Goal: Transaction & Acquisition: Purchase product/service

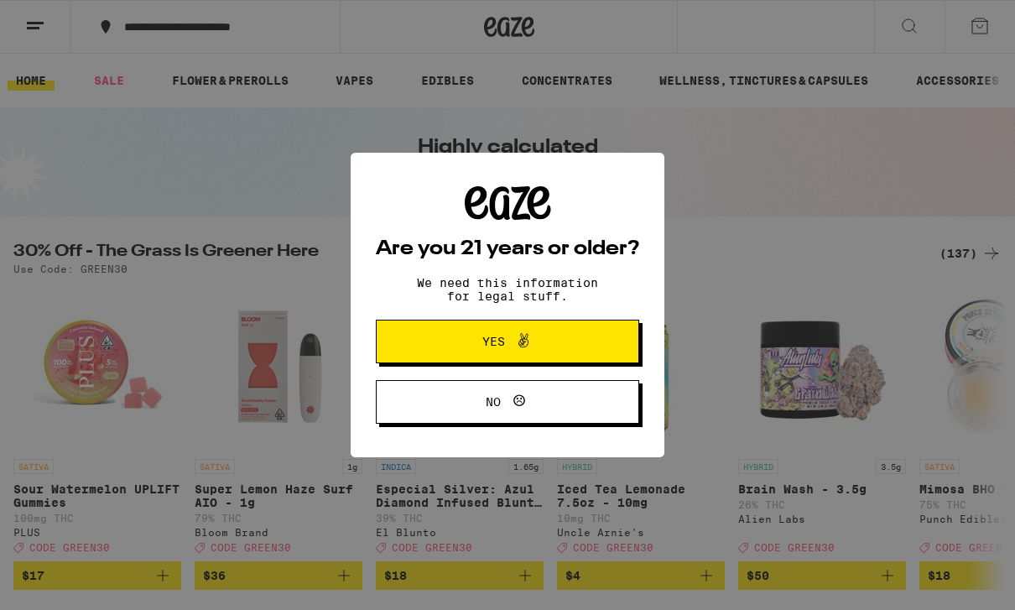
click at [546, 344] on span "Yes" at bounding box center [507, 341] width 127 height 22
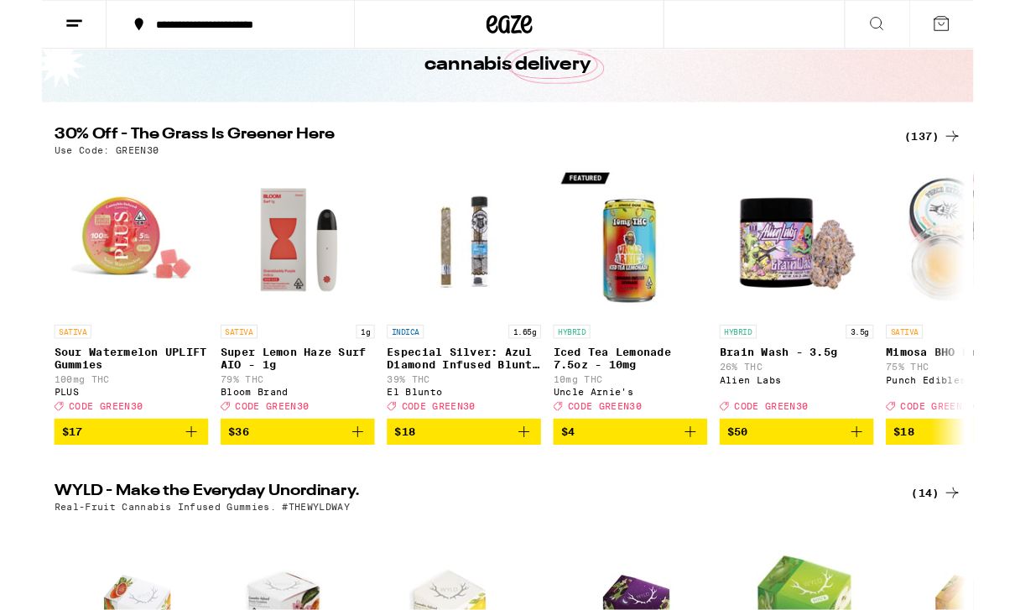
scroll to position [106, 0]
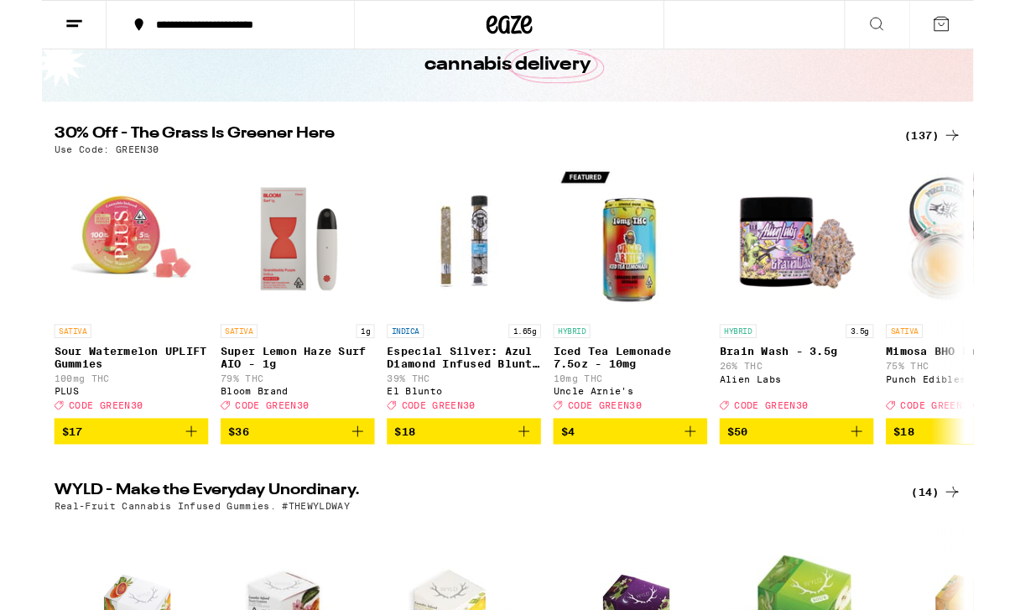
click at [974, 145] on div "(137)" at bounding box center [970, 148] width 62 height 20
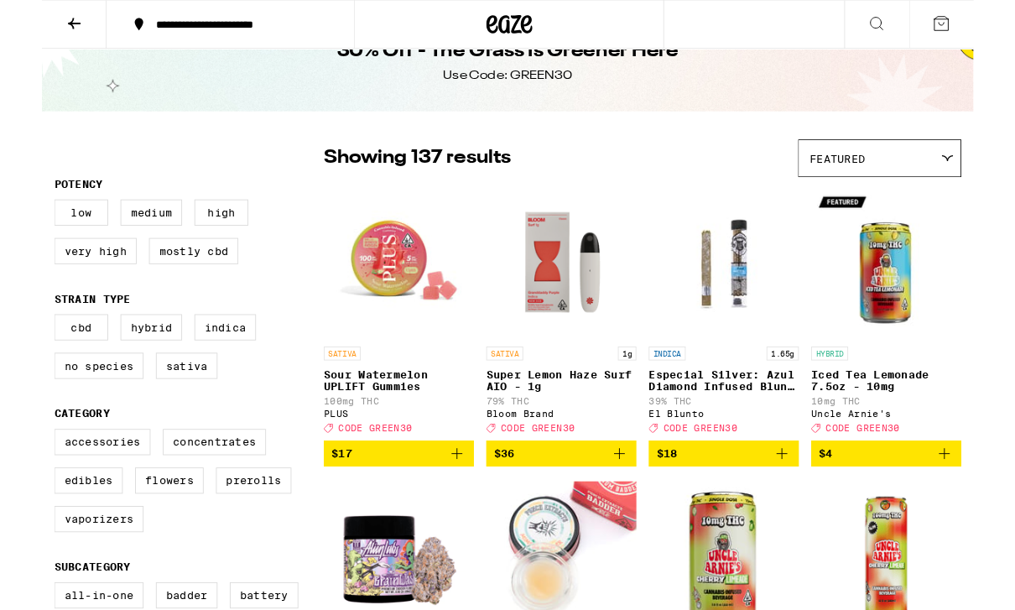
scroll to position [42, 0]
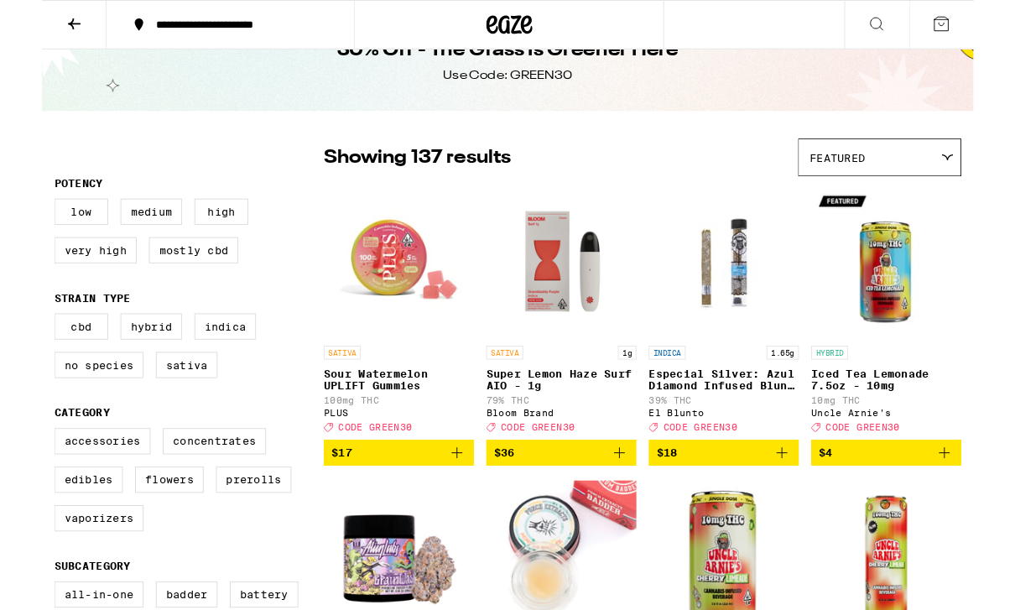
click at [194, 230] on label "High" at bounding box center [195, 230] width 59 height 29
click at [18, 220] on input "High" at bounding box center [17, 219] width 1 height 1
checkbox input "true"
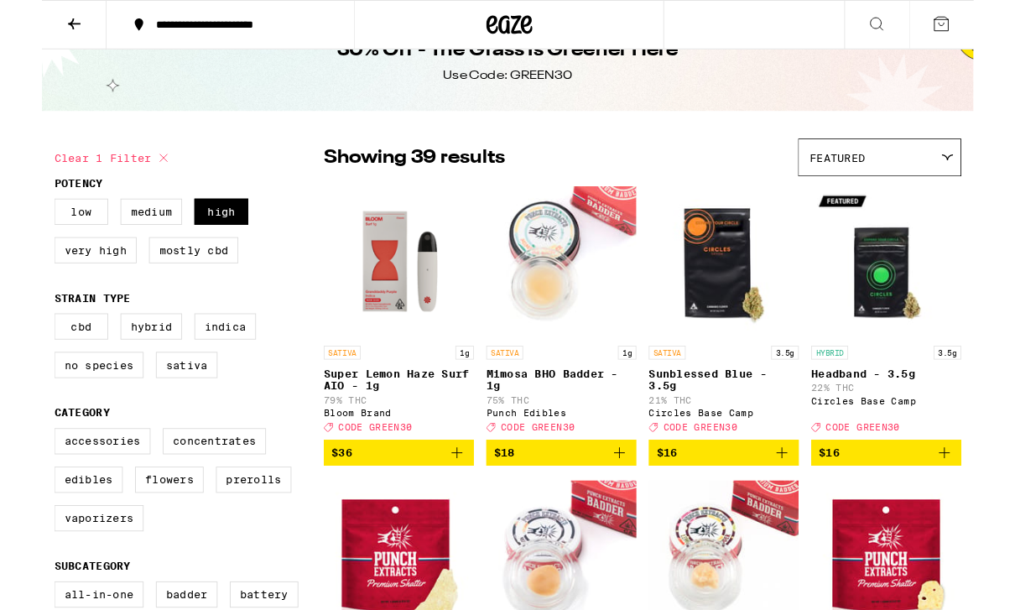
click at [55, 279] on label "Very High" at bounding box center [58, 272] width 90 height 29
click at [18, 220] on input "Very High" at bounding box center [17, 219] width 1 height 1
checkbox input "true"
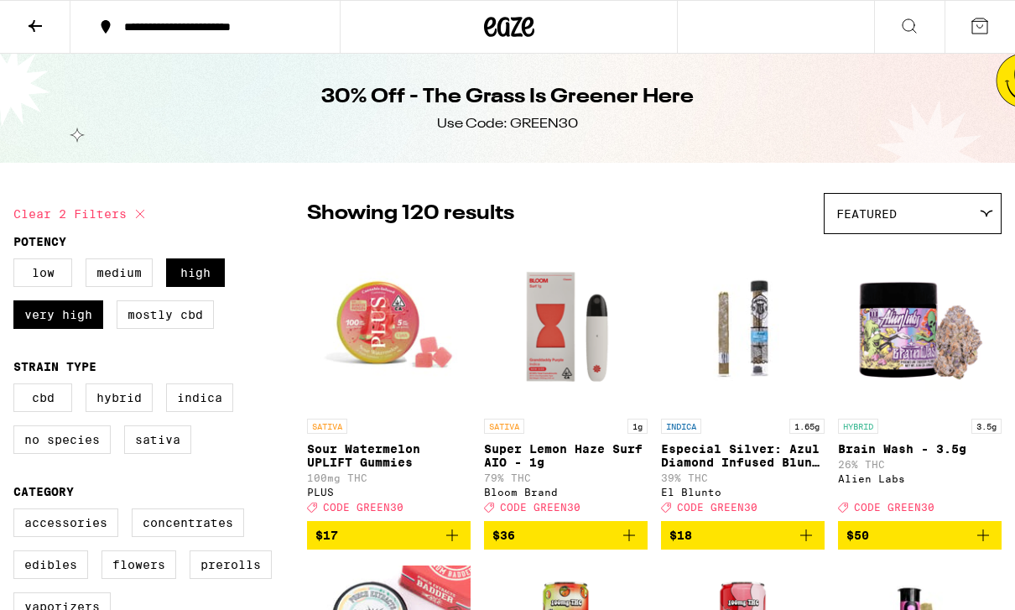
click at [985, 216] on icon at bounding box center [986, 214] width 13 height 8
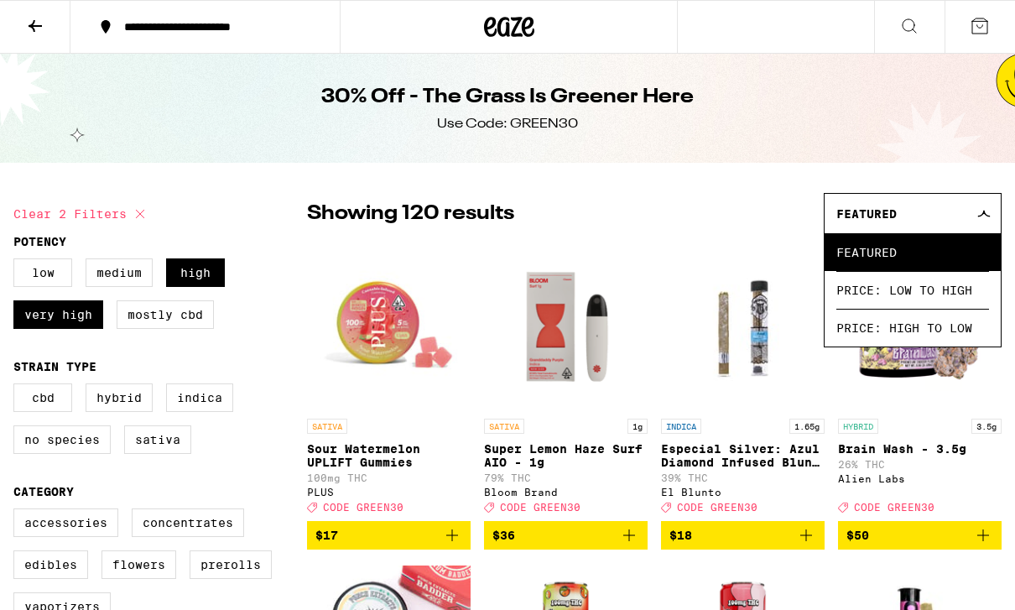
click at [965, 294] on span "Price: Low to High" at bounding box center [912, 290] width 153 height 38
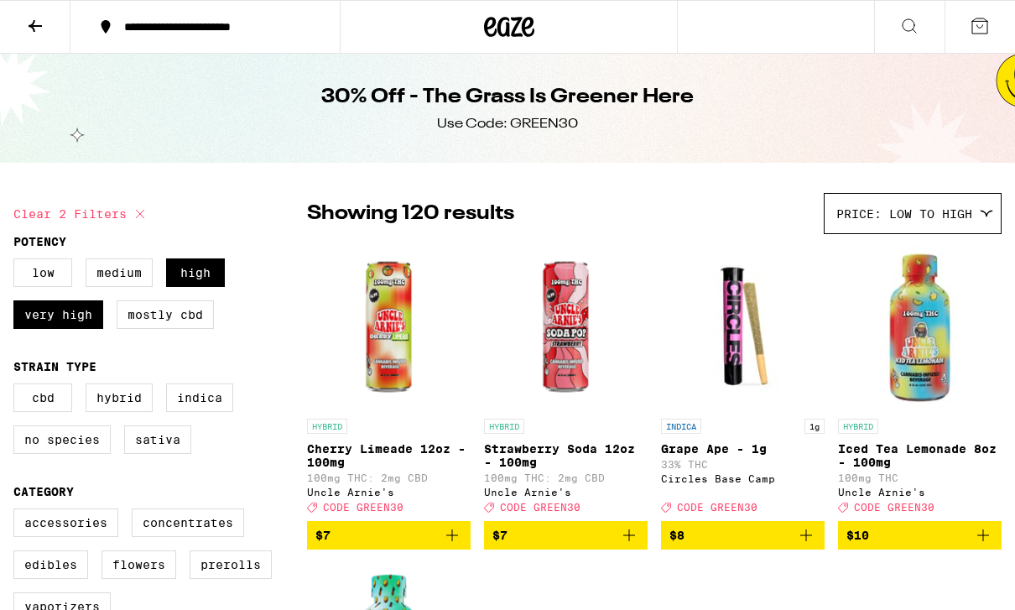
click at [974, 217] on div "Price: Low to High" at bounding box center [912, 213] width 176 height 39
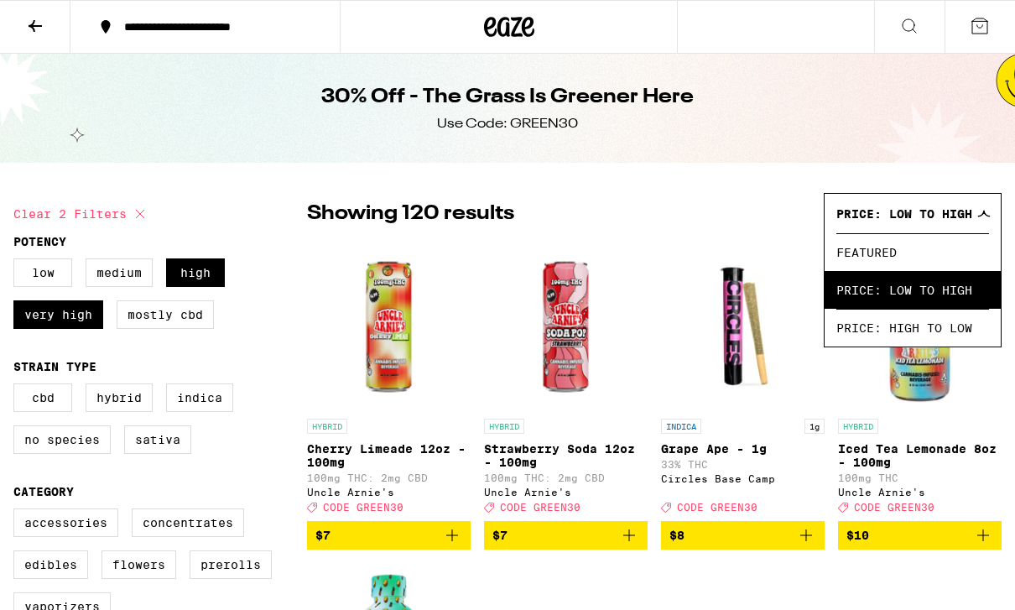
click at [977, 409] on img "Open page for Iced Tea Lemonade 8oz - 100mg from Uncle Arnie's" at bounding box center [920, 326] width 164 height 168
click at [857, 119] on div "30% Off - The Grass Is Greener Here Use Code: GREEN30" at bounding box center [507, 108] width 1015 height 109
click at [769, 196] on div "Showing 120 results Price: Low to High Featured Price: Low to High Price: High …" at bounding box center [654, 213] width 694 height 41
click at [921, 299] on span "Price: Low to High" at bounding box center [912, 290] width 153 height 38
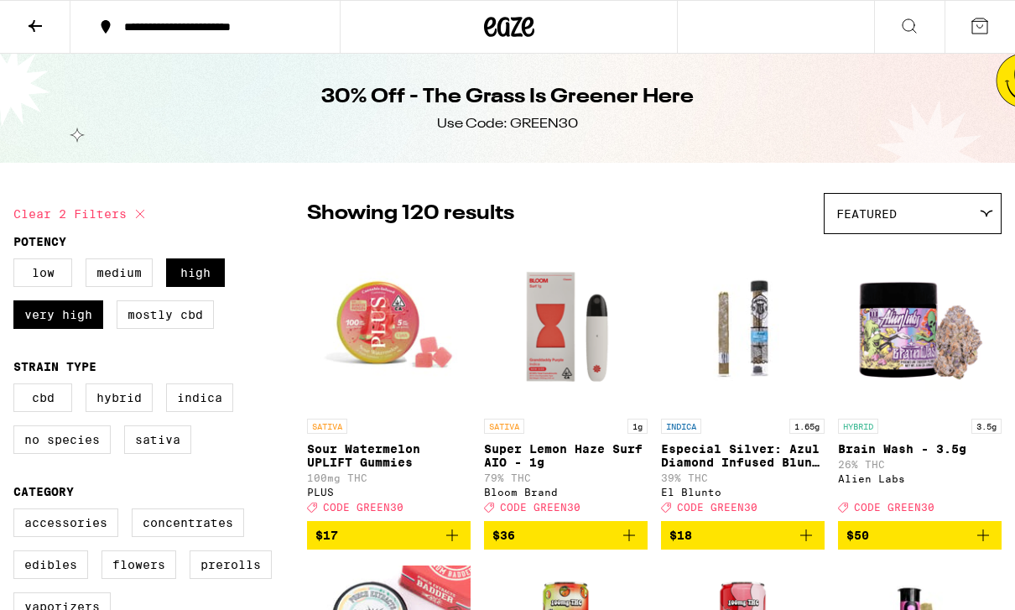
click at [982, 207] on div "Featured" at bounding box center [912, 213] width 176 height 39
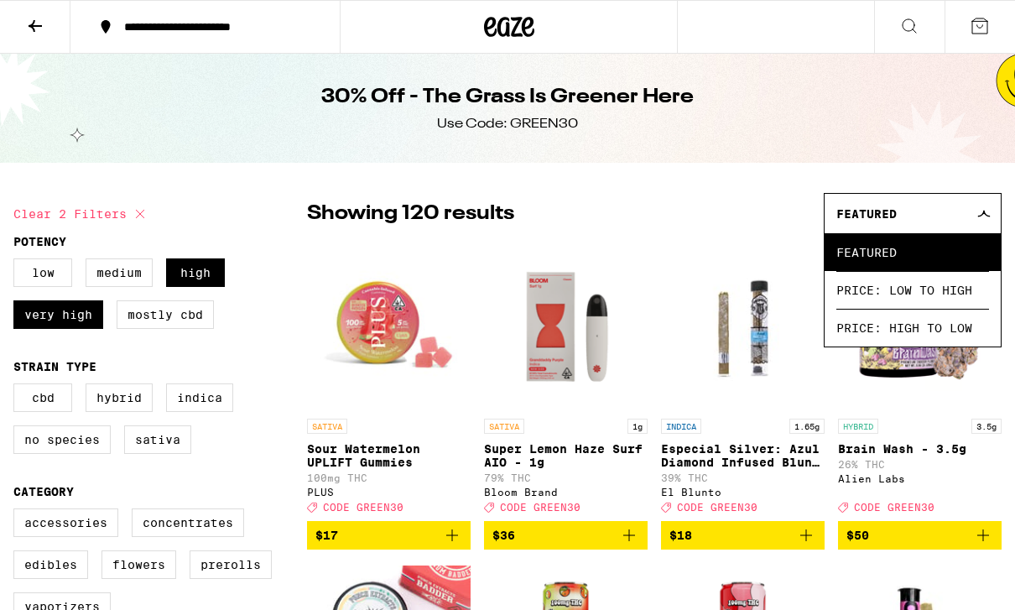
click at [923, 301] on span "Price: Low to High" at bounding box center [912, 290] width 153 height 38
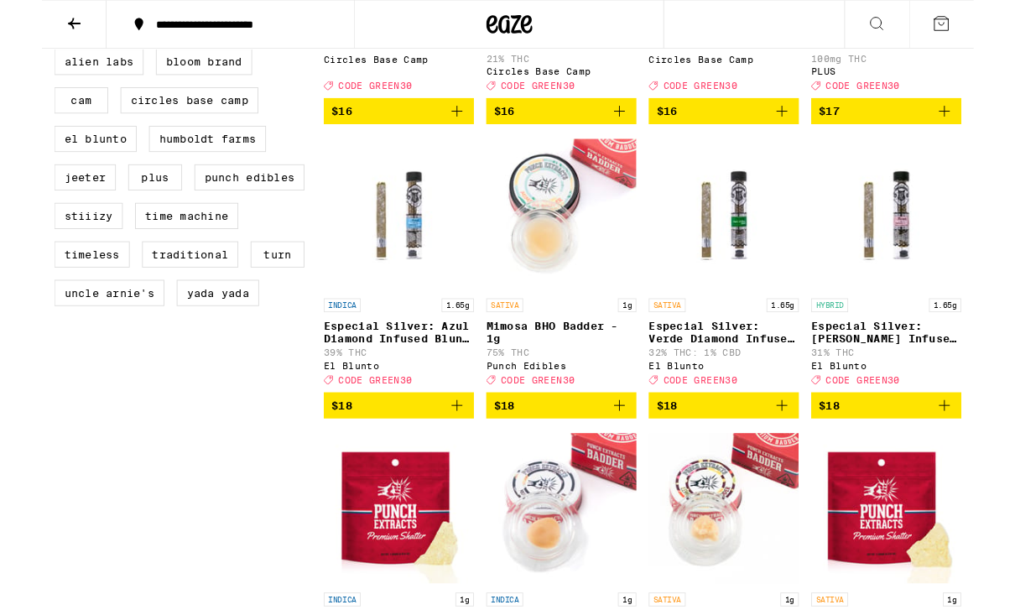
scroll to position [1376, 0]
click at [986, 451] on icon "Add to bag" at bounding box center [983, 441] width 20 height 20
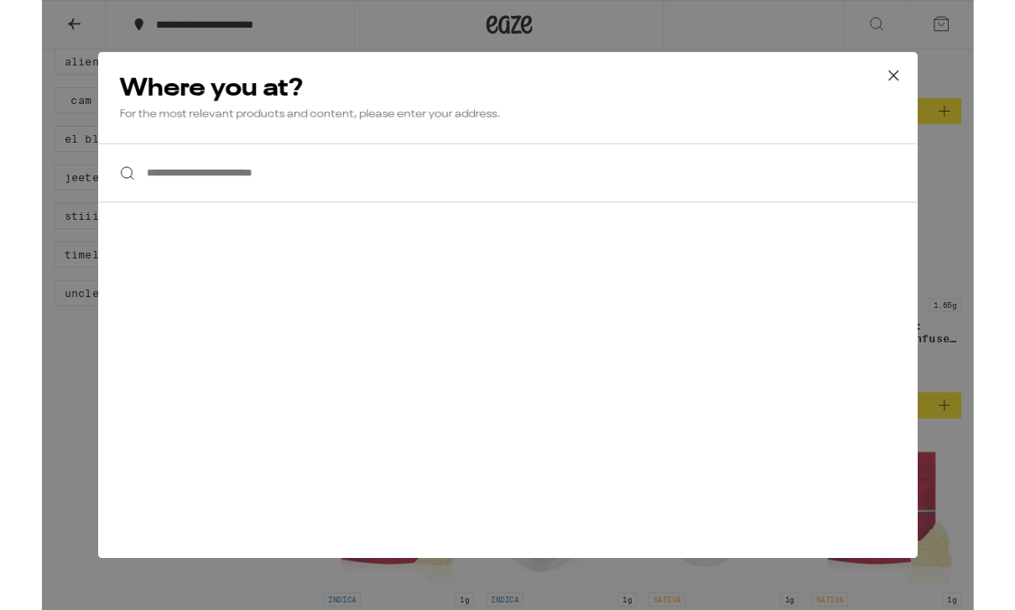
click at [121, 195] on input "**********" at bounding box center [507, 188] width 892 height 65
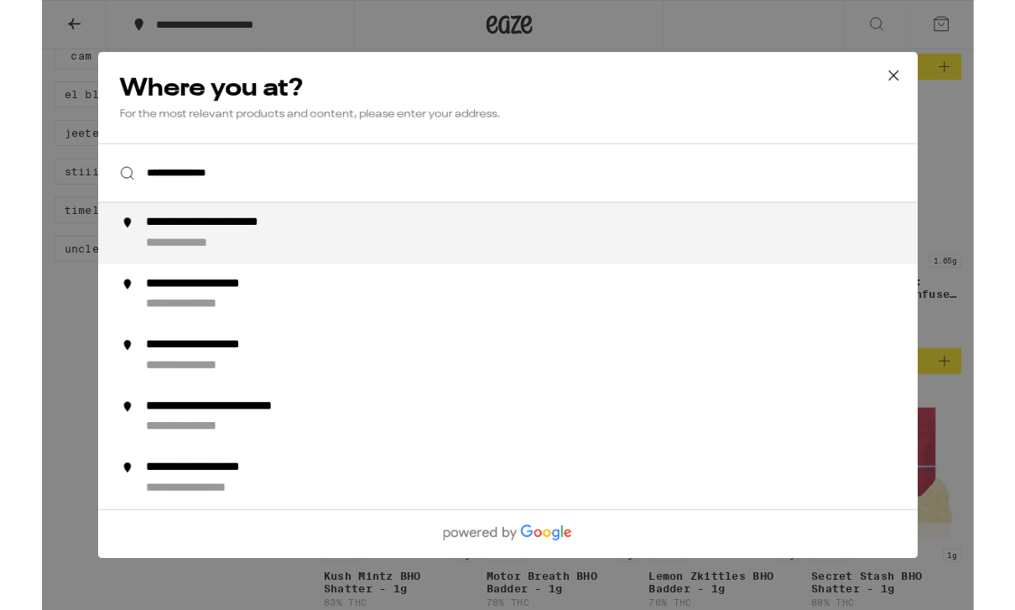
scroll to position [1422, 0]
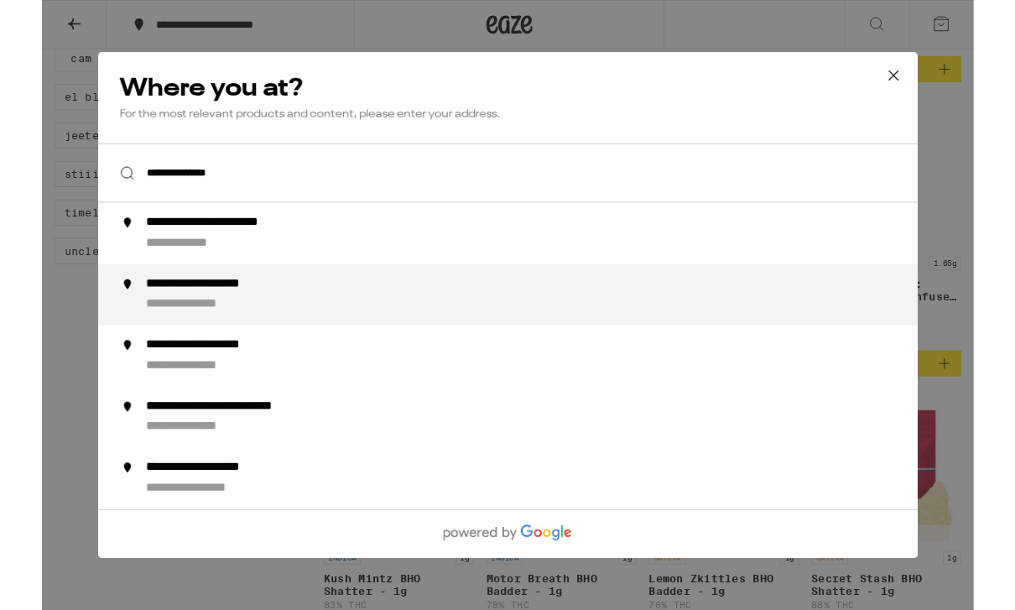
click at [133, 332] on div "**********" at bounding box center [178, 332] width 130 height 18
type input "**********"
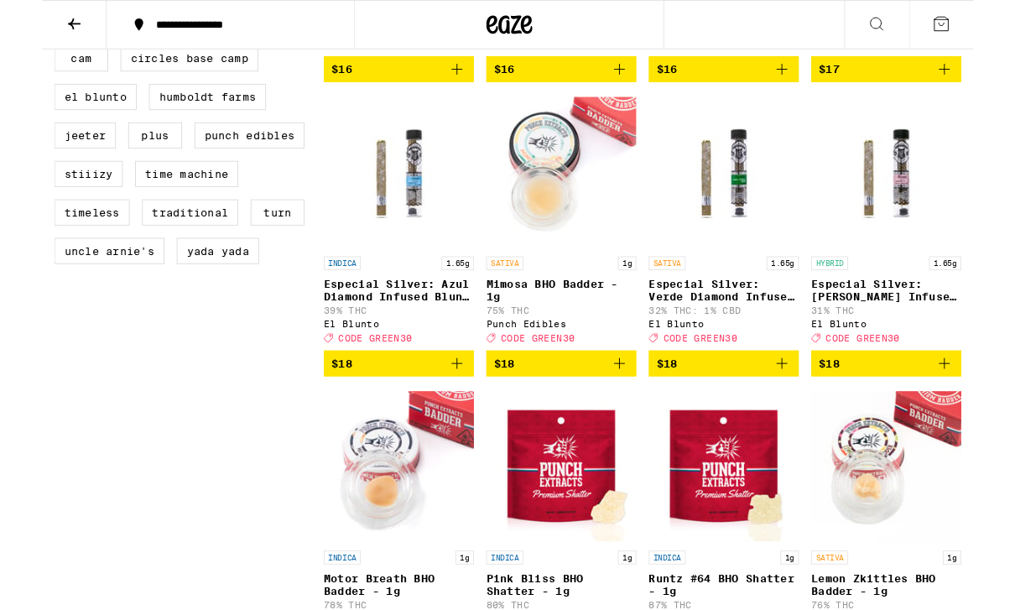
click at [982, 406] on icon "Add to bag" at bounding box center [983, 396] width 20 height 20
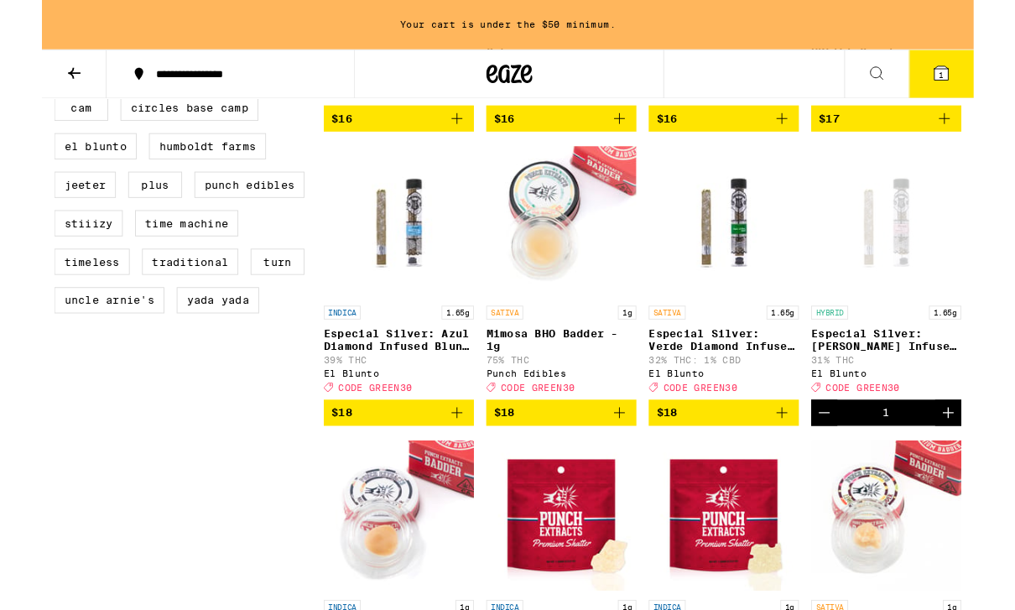
click at [808, 460] on icon "Add to bag" at bounding box center [806, 449] width 20 height 20
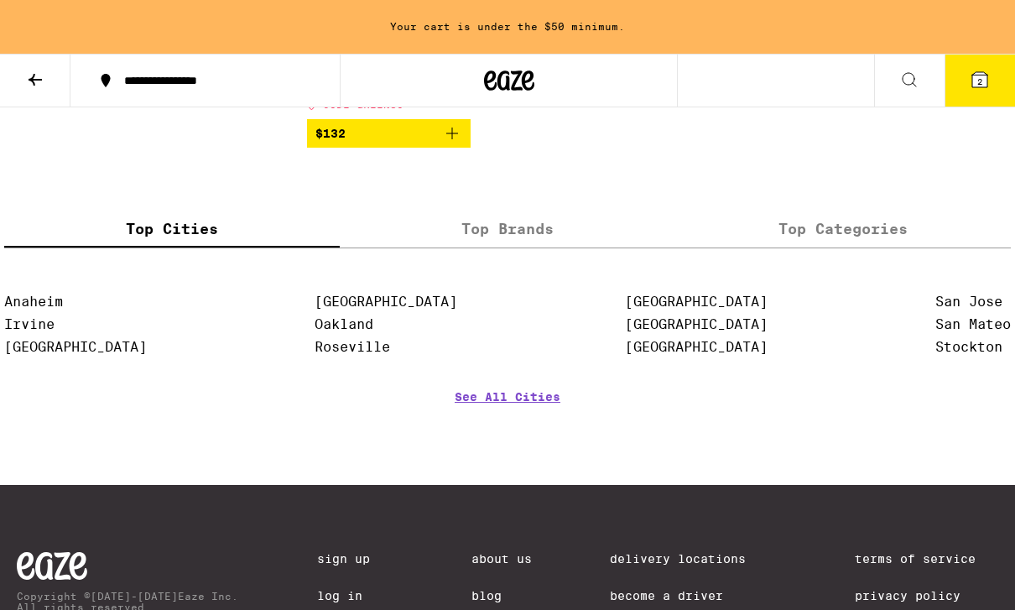
scroll to position [10352, 0]
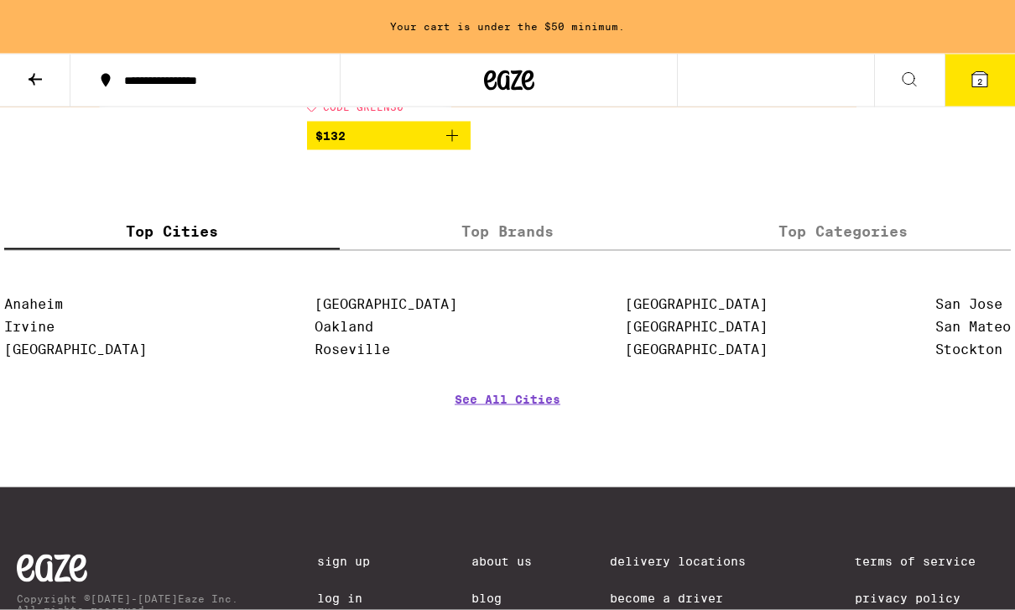
click at [455, 150] on button "$132" at bounding box center [389, 136] width 164 height 29
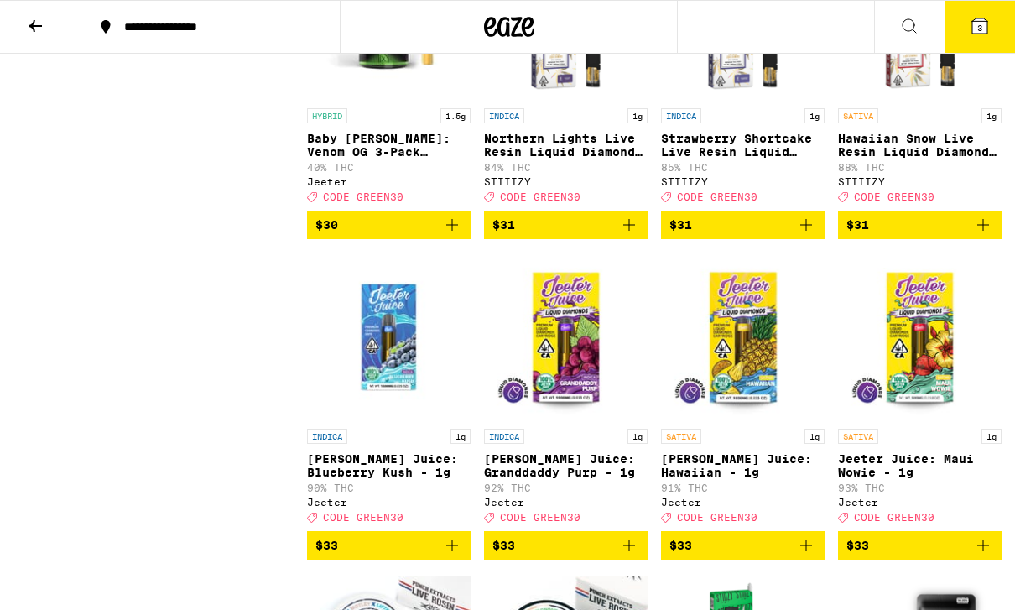
scroll to position [6081, 0]
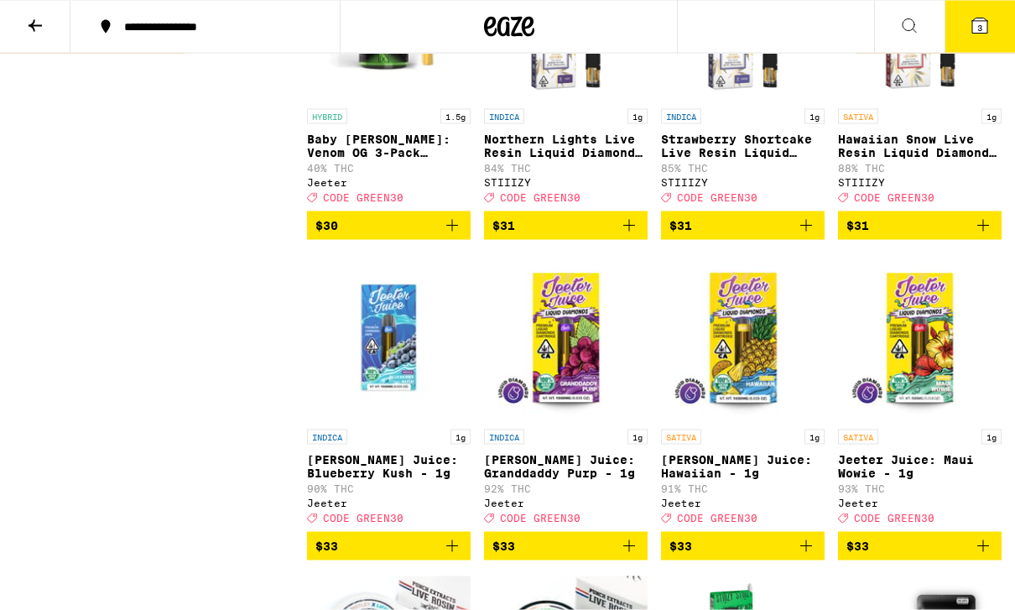
click at [320, 232] on span "$30" at bounding box center [326, 225] width 23 height 13
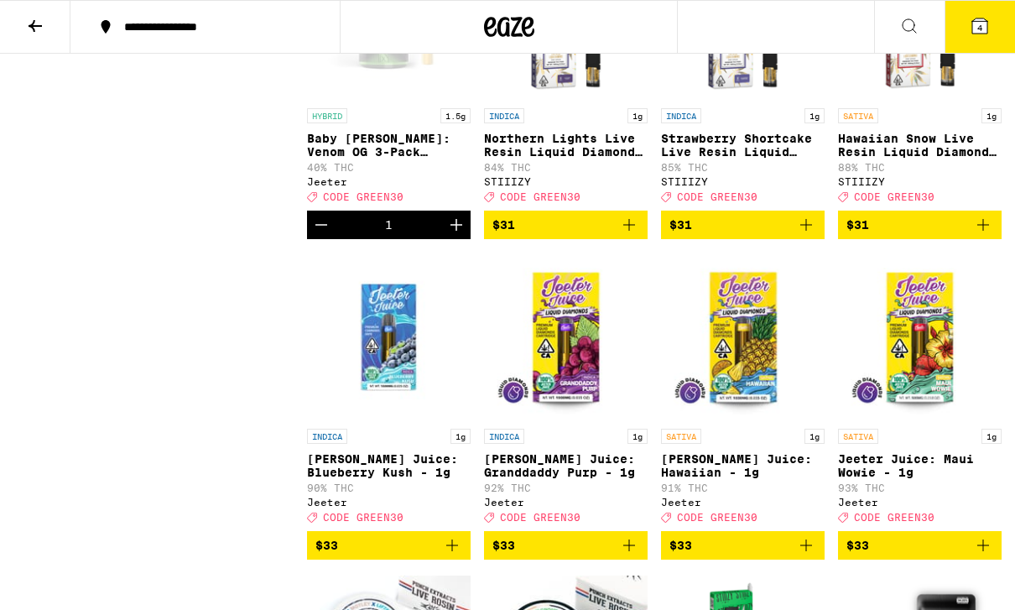
click at [966, 36] on button "4" at bounding box center [979, 27] width 70 height 52
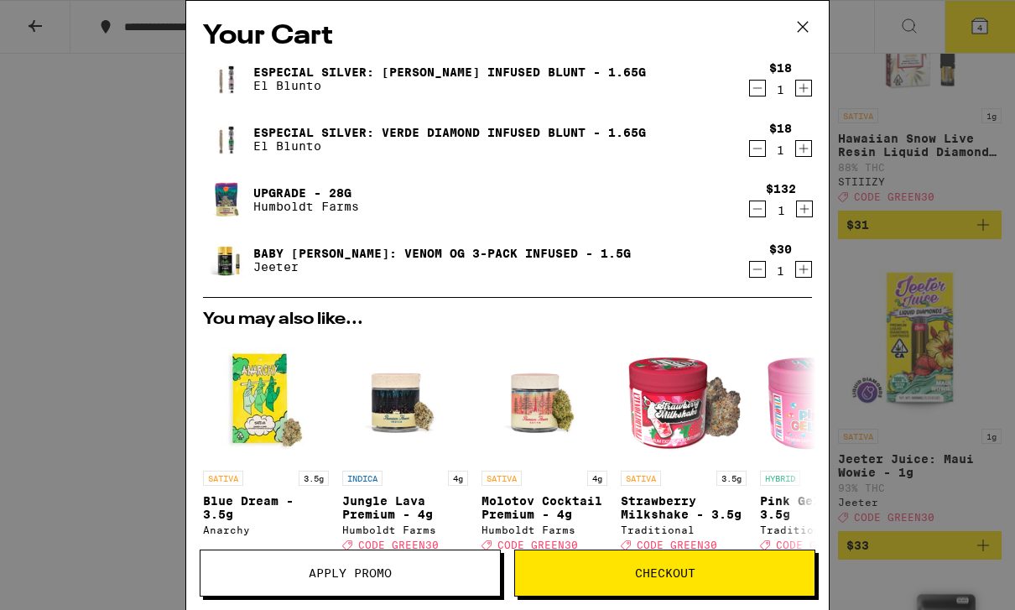
click at [226, 414] on img "Open page for Blue Dream - 3.5g from Anarchy" at bounding box center [266, 399] width 126 height 126
click at [408, 569] on span "Apply Promo" at bounding box center [349, 573] width 299 height 12
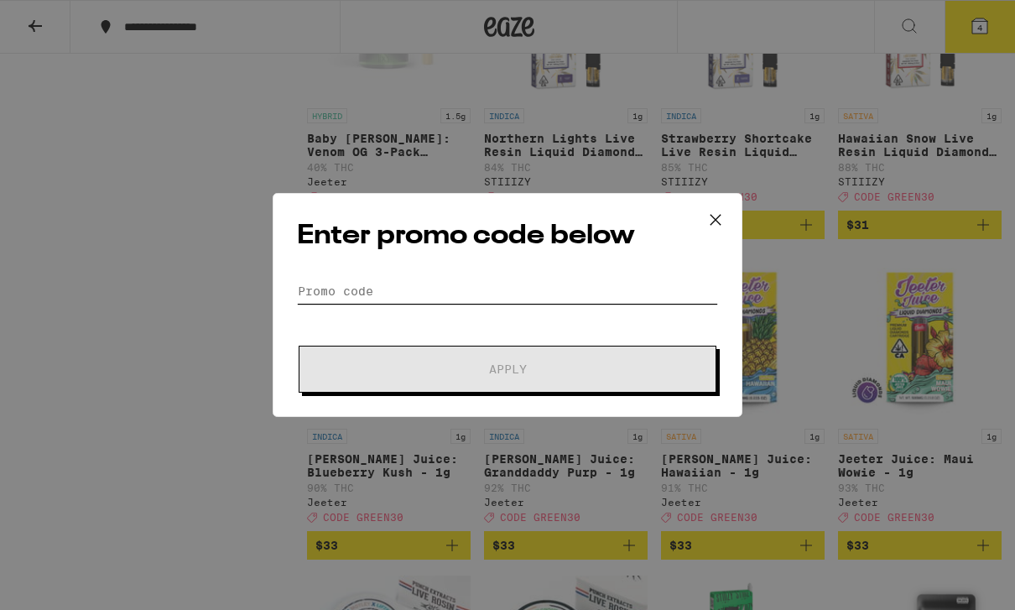
click at [424, 293] on input "Promo Code" at bounding box center [507, 290] width 421 height 25
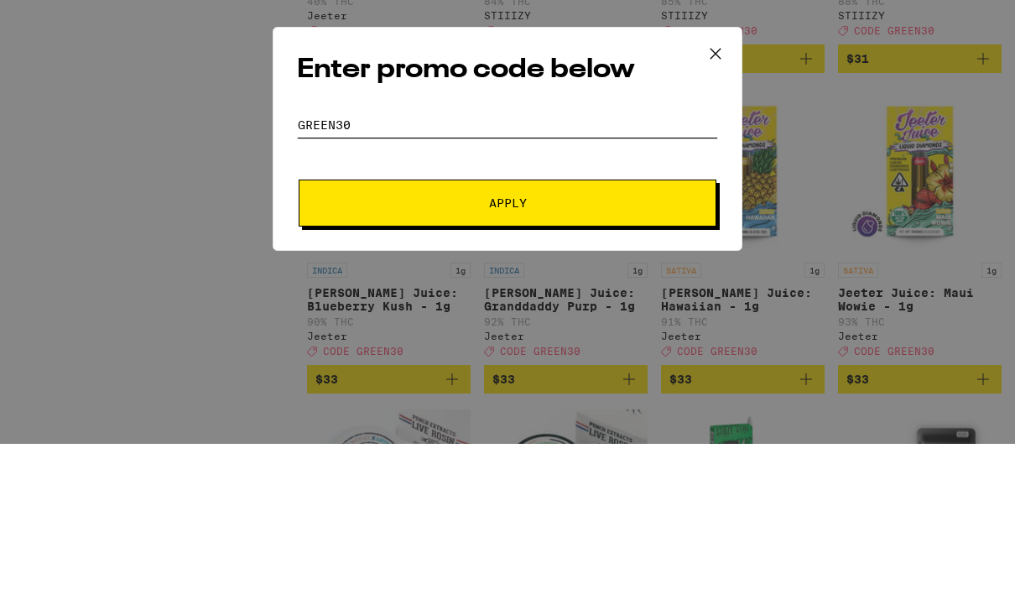
type input "Green30"
click at [346, 346] on button "Apply" at bounding box center [508, 369] width 418 height 47
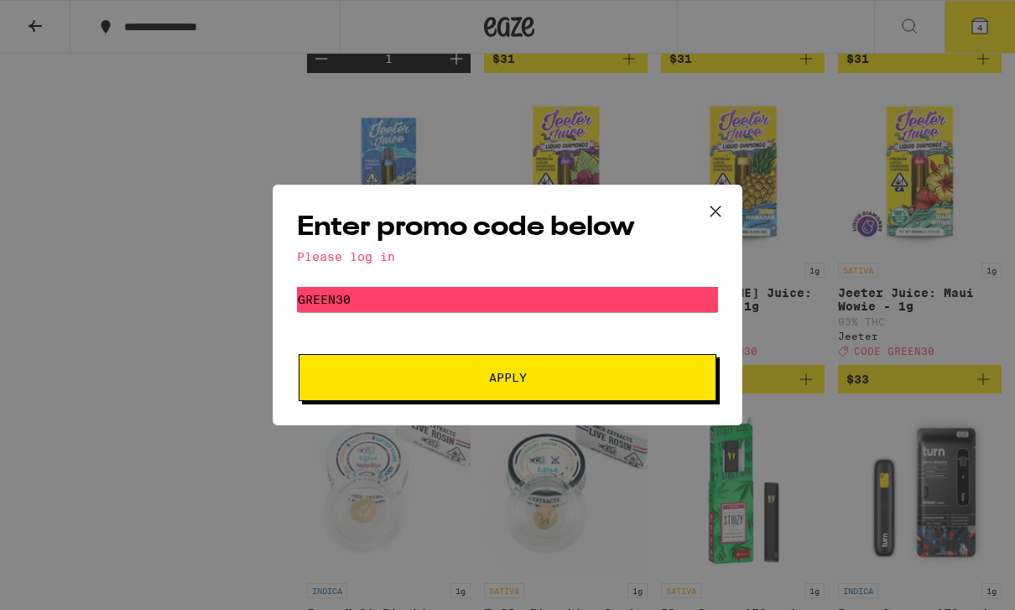
click at [351, 381] on button "Apply" at bounding box center [508, 377] width 418 height 47
click at [335, 255] on div "Please log in" at bounding box center [507, 256] width 421 height 13
click at [30, 96] on div "Enter promo code below Please log in Promo Code Green30 Apply" at bounding box center [507, 305] width 1015 height 610
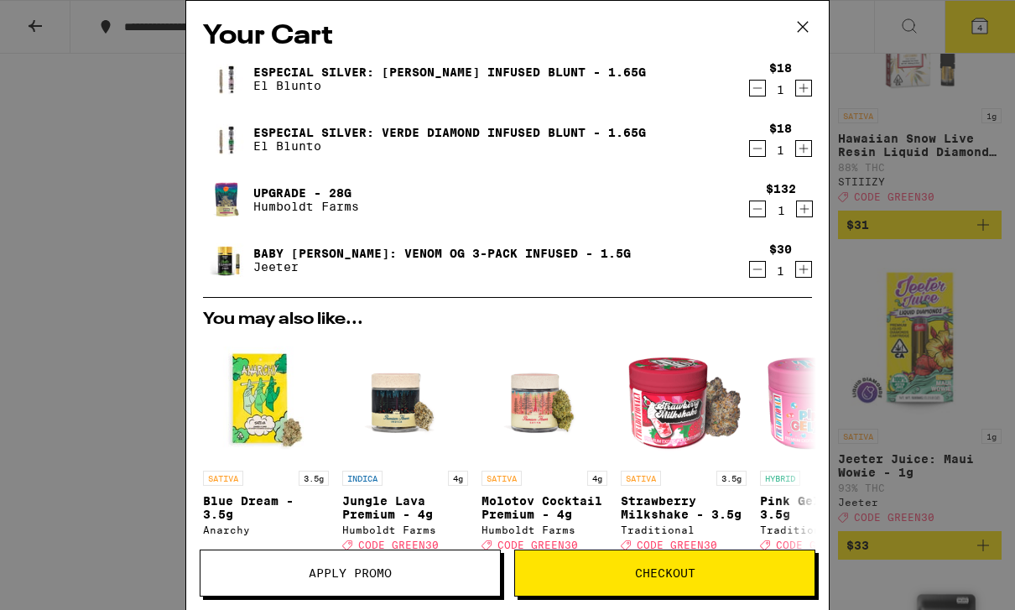
click at [103, 159] on div "Your Cart Especial Silver: [PERSON_NAME] Infused Blunt - 1.65g El Blunto $18 1 …" at bounding box center [507, 305] width 1015 height 610
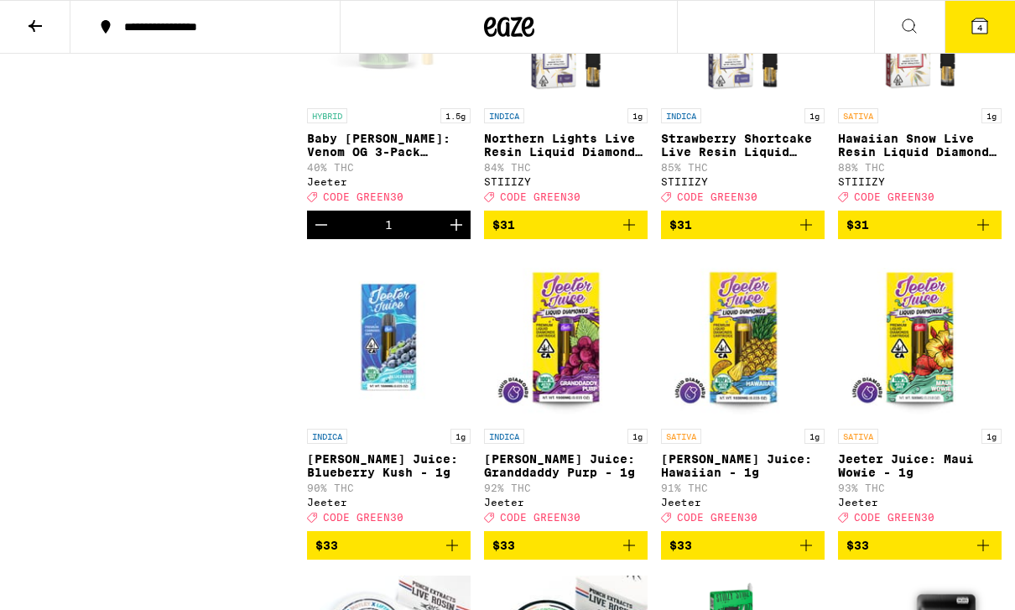
click at [808, 21] on div "**********" at bounding box center [507, 27] width 1015 height 54
click at [148, 40] on button "**********" at bounding box center [204, 27] width 269 height 50
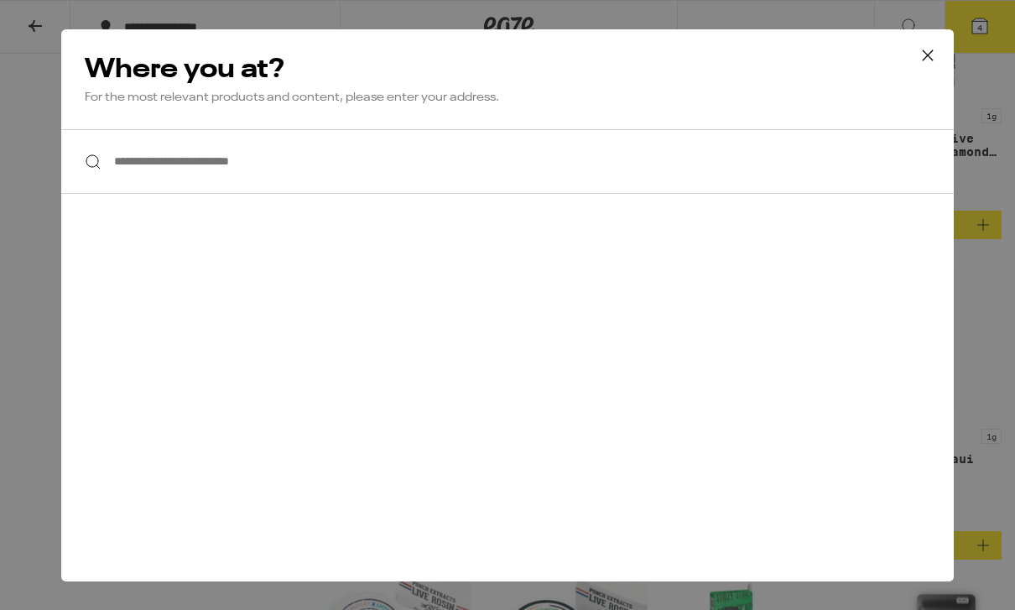
click at [33, 65] on div "**********" at bounding box center [507, 305] width 1015 height 610
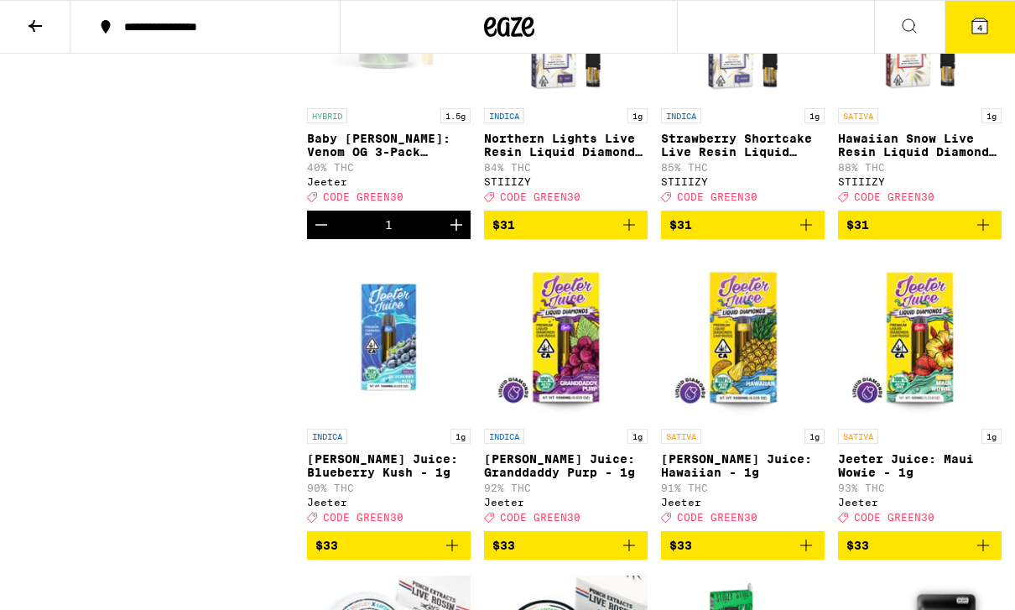
click at [37, 33] on icon at bounding box center [35, 26] width 20 height 20
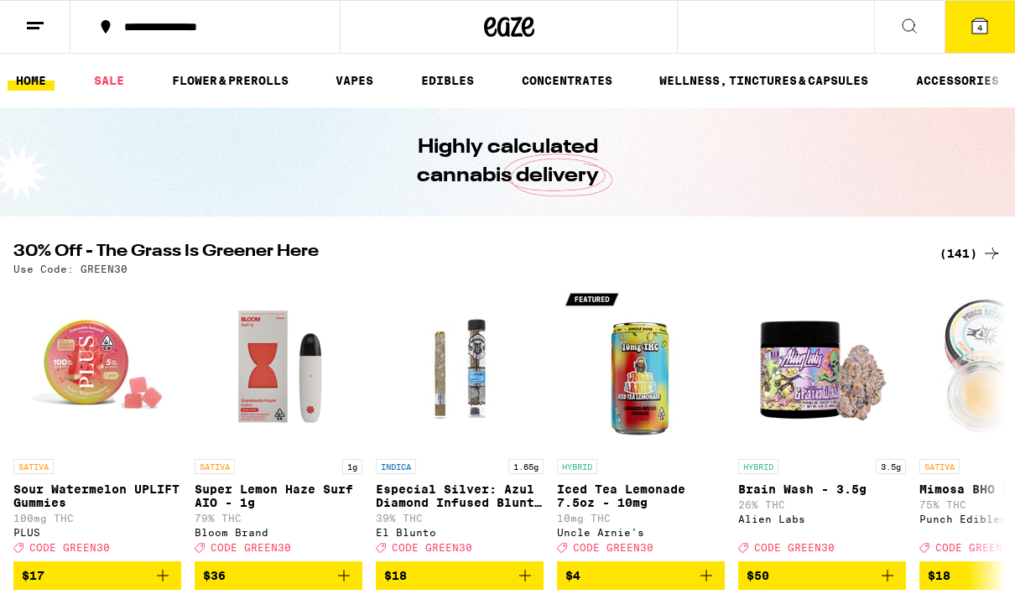
click at [33, 24] on icon at bounding box center [35, 26] width 20 height 20
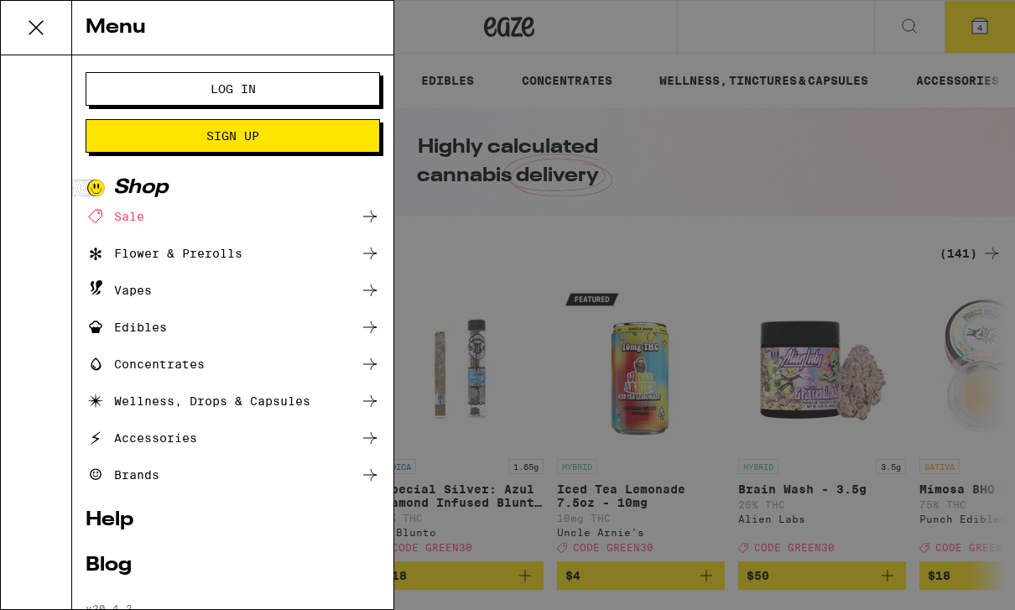
click at [72, 28] on div "Menu" at bounding box center [232, 28] width 321 height 55
click at [143, 86] on button "Log In" at bounding box center [233, 89] width 294 height 34
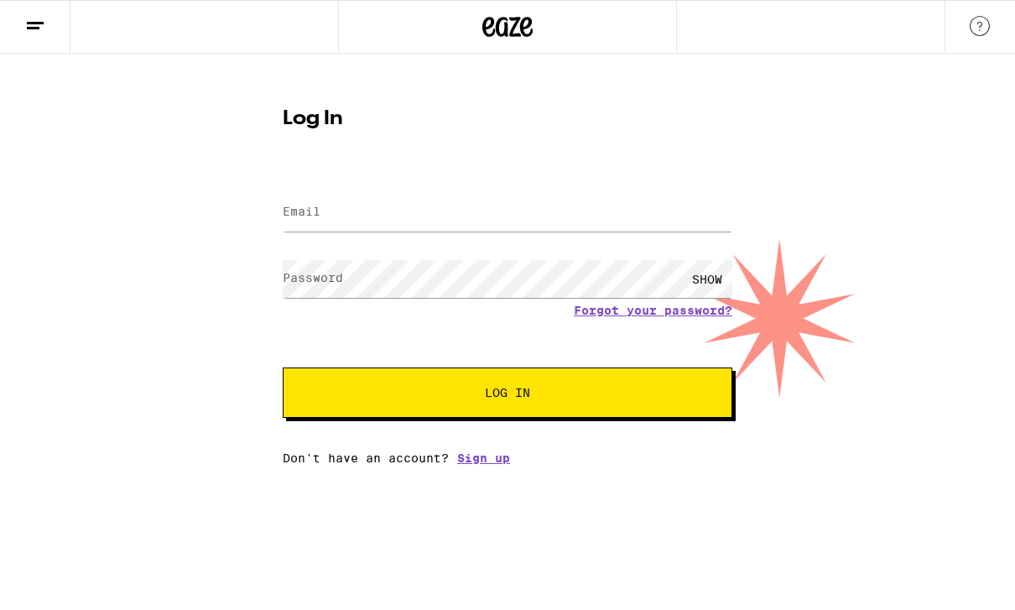
click at [309, 218] on label "Email" at bounding box center [302, 211] width 38 height 13
type input "[EMAIL_ADDRESS][DOMAIN_NAME]"
click at [507, 395] on button "Log In" at bounding box center [508, 392] width 450 height 50
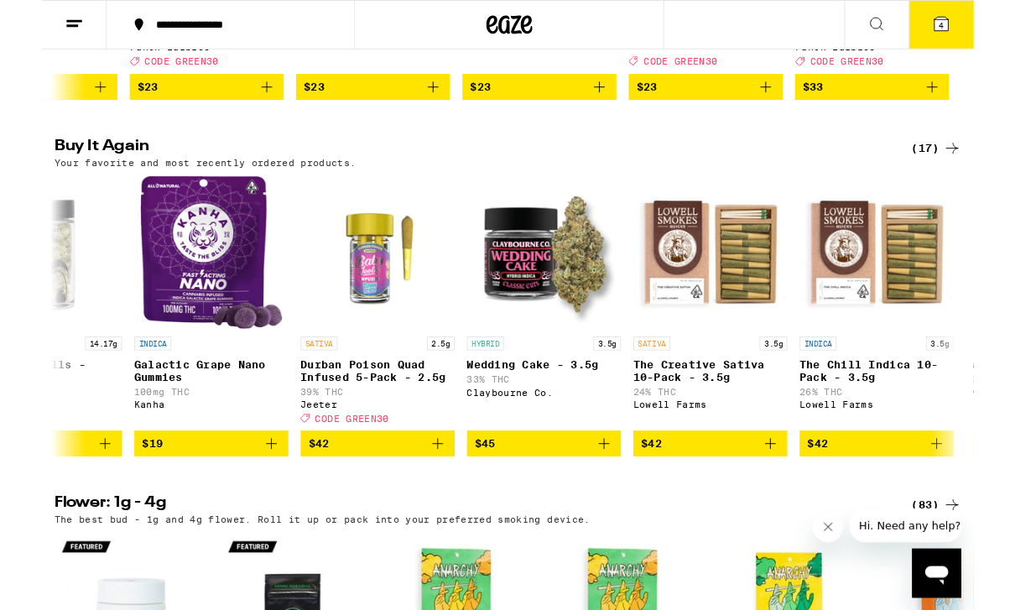
scroll to position [0, 641]
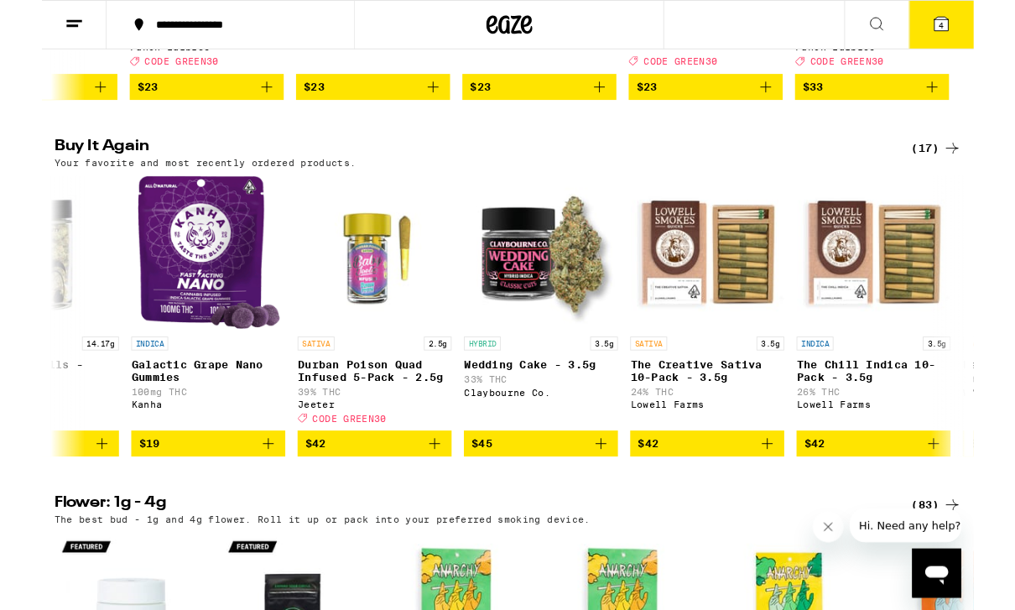
click at [427, 493] on icon "Add to bag" at bounding box center [428, 483] width 20 height 20
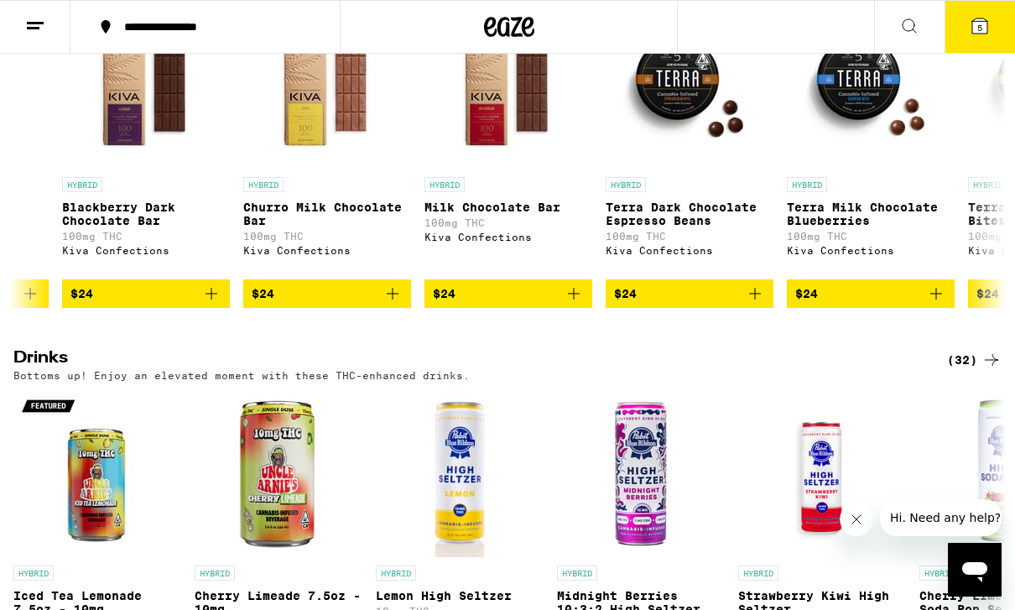
scroll to position [5644, 0]
